Goal: Task Accomplishment & Management: Complete application form

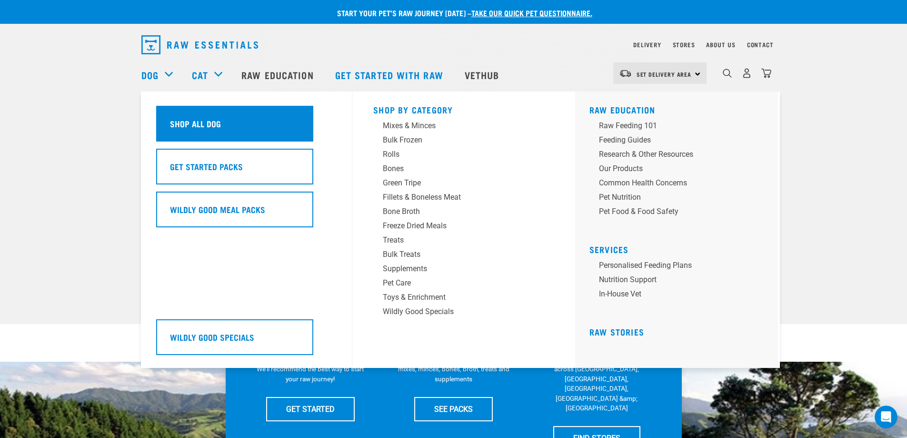
click at [184, 114] on div "Shop All Dog" at bounding box center [234, 124] width 157 height 36
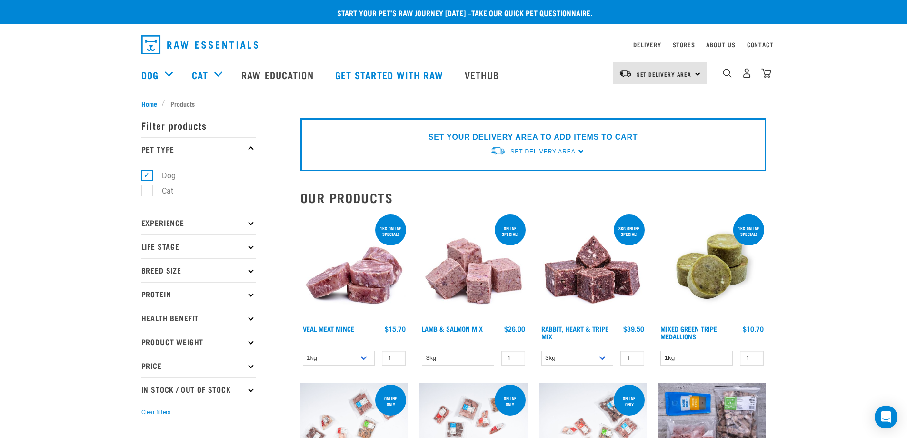
click at [216, 228] on p "Experience" at bounding box center [198, 223] width 114 height 24
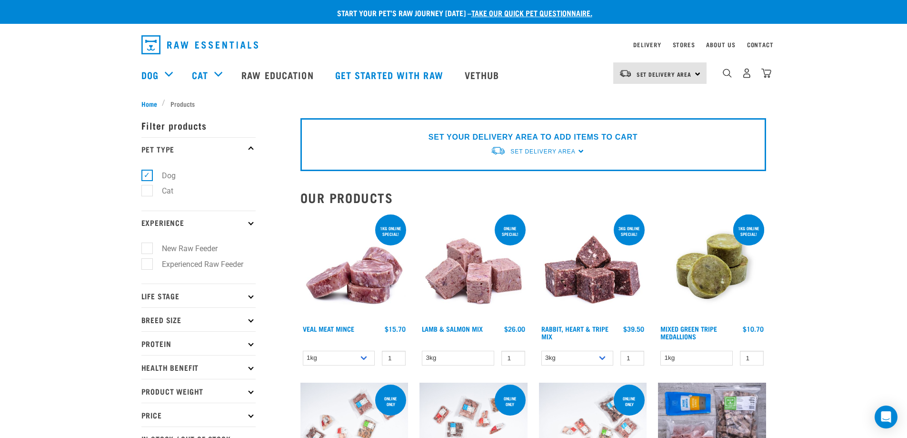
click at [216, 228] on p "Experience" at bounding box center [198, 223] width 114 height 24
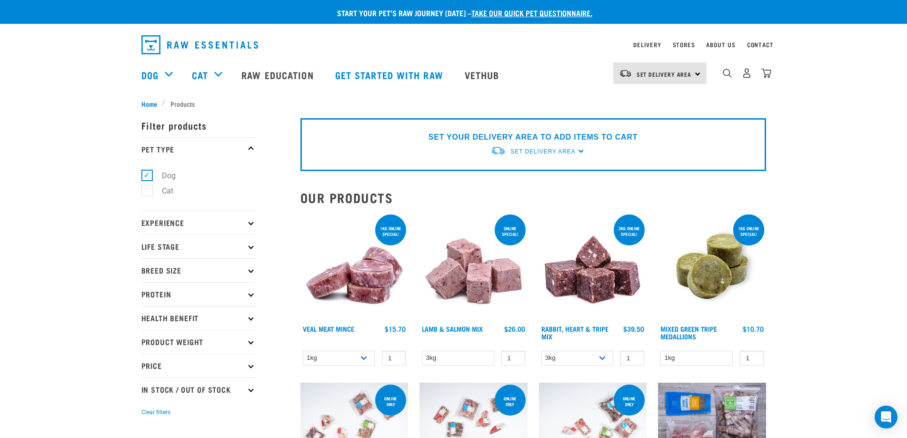
click at [216, 247] on p "Life Stage" at bounding box center [198, 246] width 114 height 24
click at [217, 274] on p "Breed Size" at bounding box center [198, 270] width 114 height 24
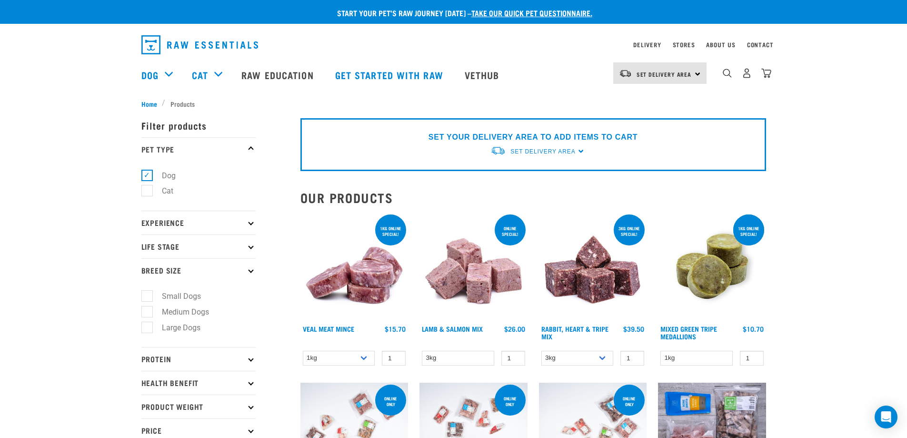
click at [150, 327] on label "Large Dogs" at bounding box center [176, 328] width 58 height 12
click at [148, 327] on input "Large Dogs" at bounding box center [144, 325] width 6 height 6
checkbox input "true"
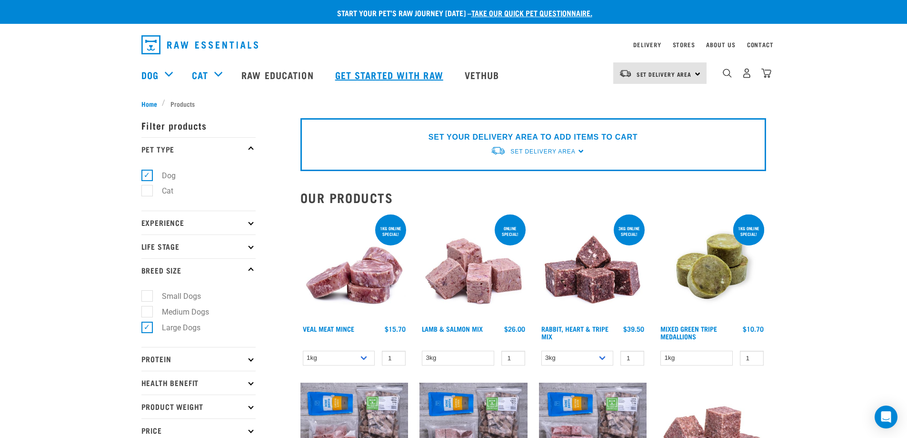
click at [414, 73] on link "Get started with Raw" at bounding box center [391, 75] width 130 height 38
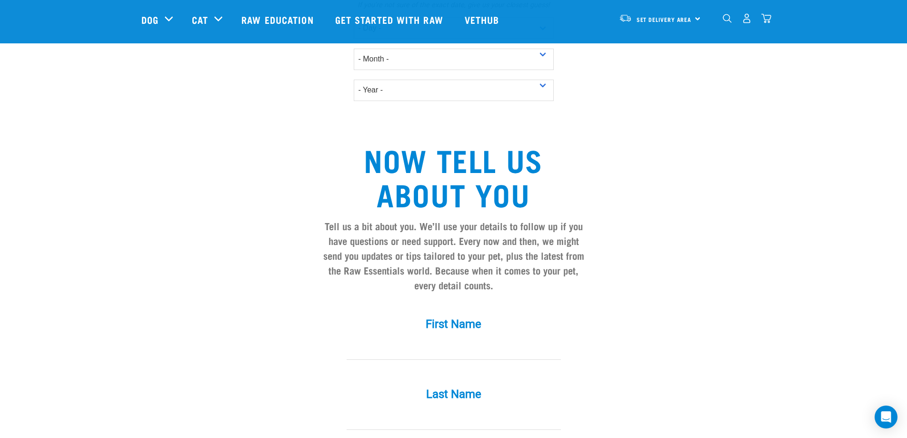
scroll to position [714, 0]
